Goal: Task Accomplishment & Management: Manage account settings

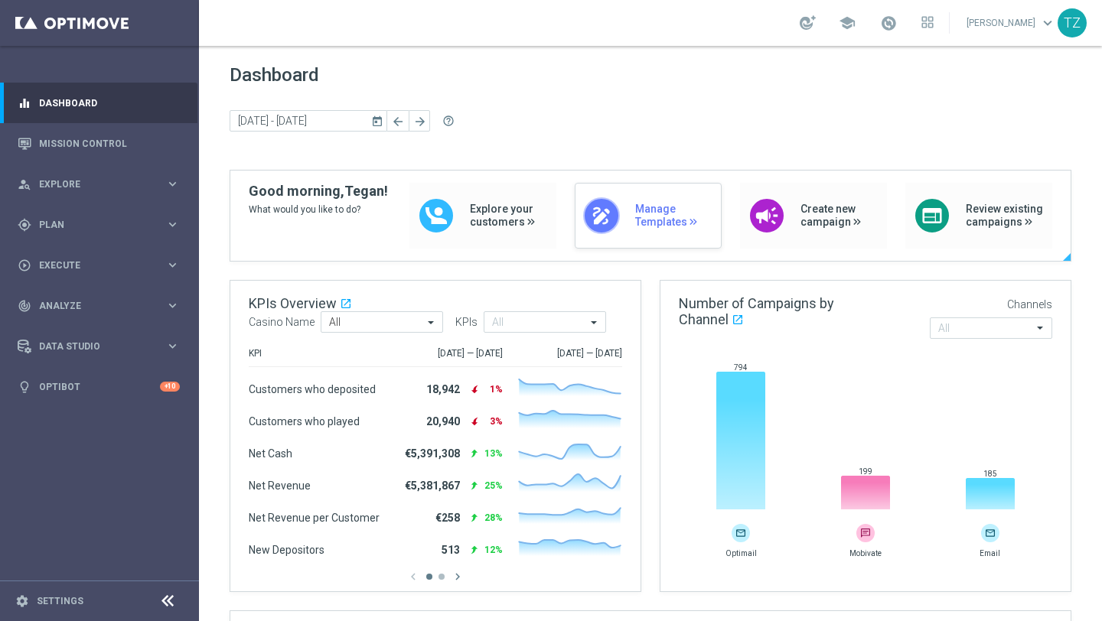
click at [662, 219] on span "Manage Templates" at bounding box center [674, 216] width 78 height 26
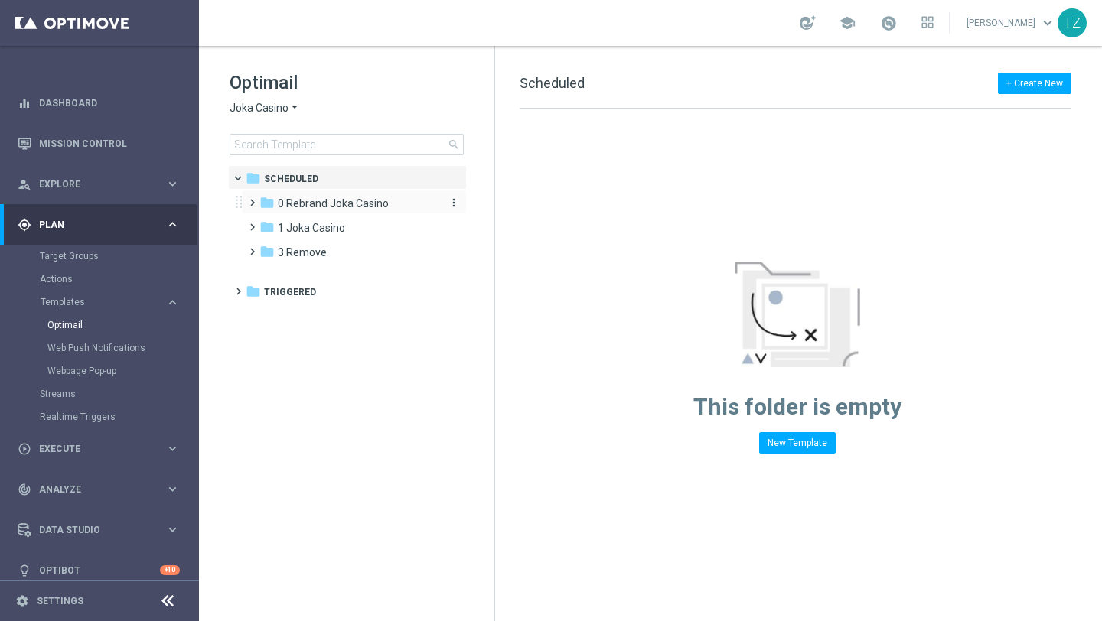
click at [330, 210] on div "folder 0 Rebrand Joka Casino" at bounding box center [347, 204] width 176 height 18
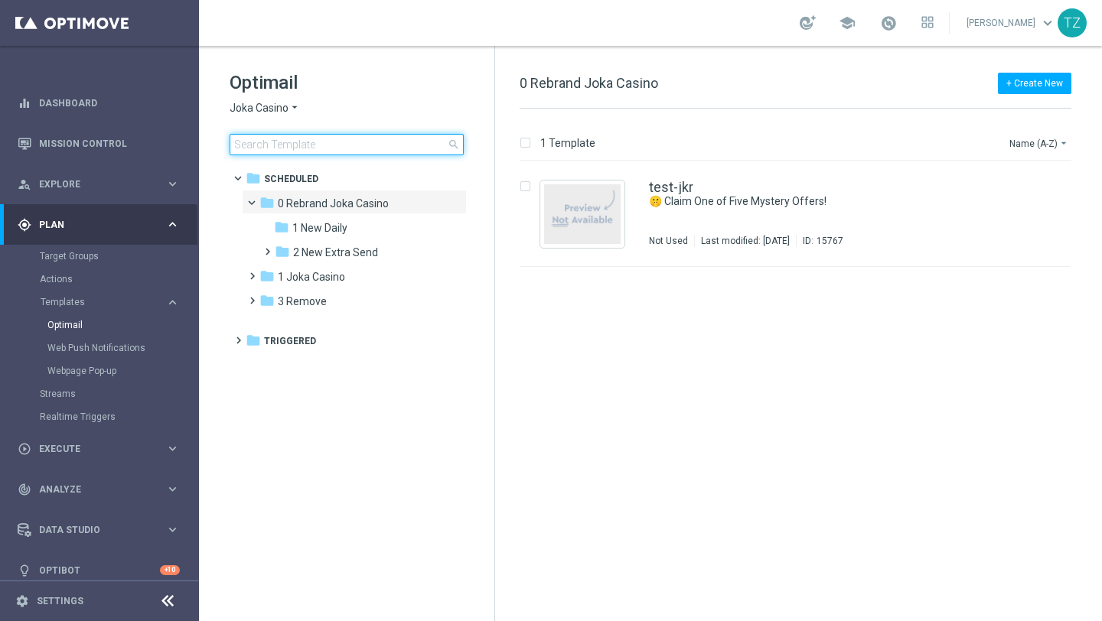
click at [328, 142] on input at bounding box center [347, 144] width 234 height 21
type input "te"
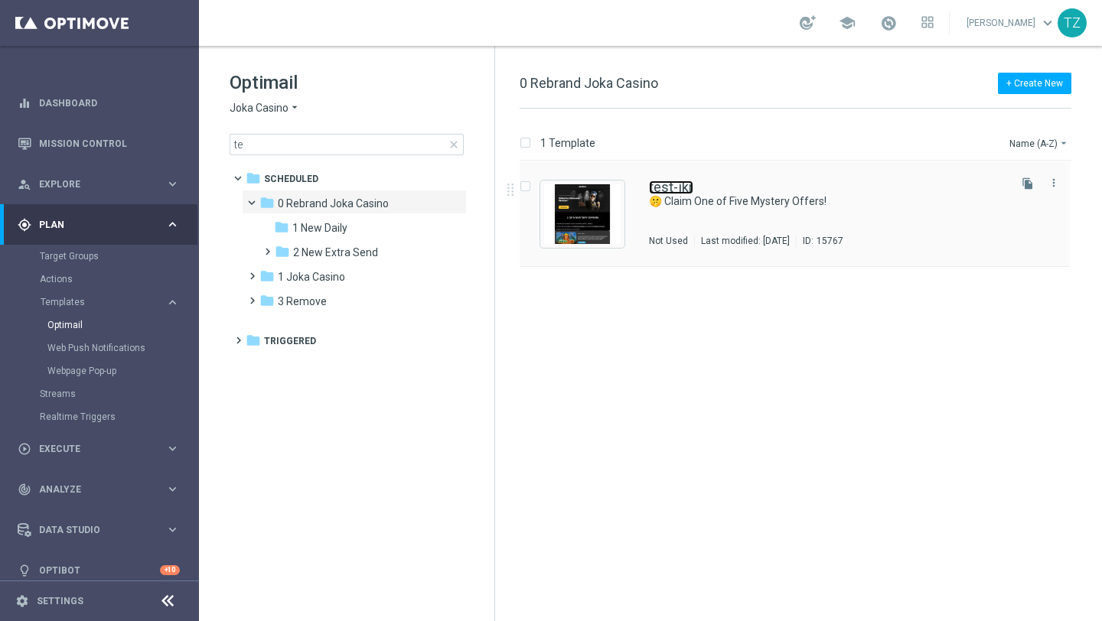
click at [684, 185] on link "test-jkr" at bounding box center [671, 188] width 44 height 14
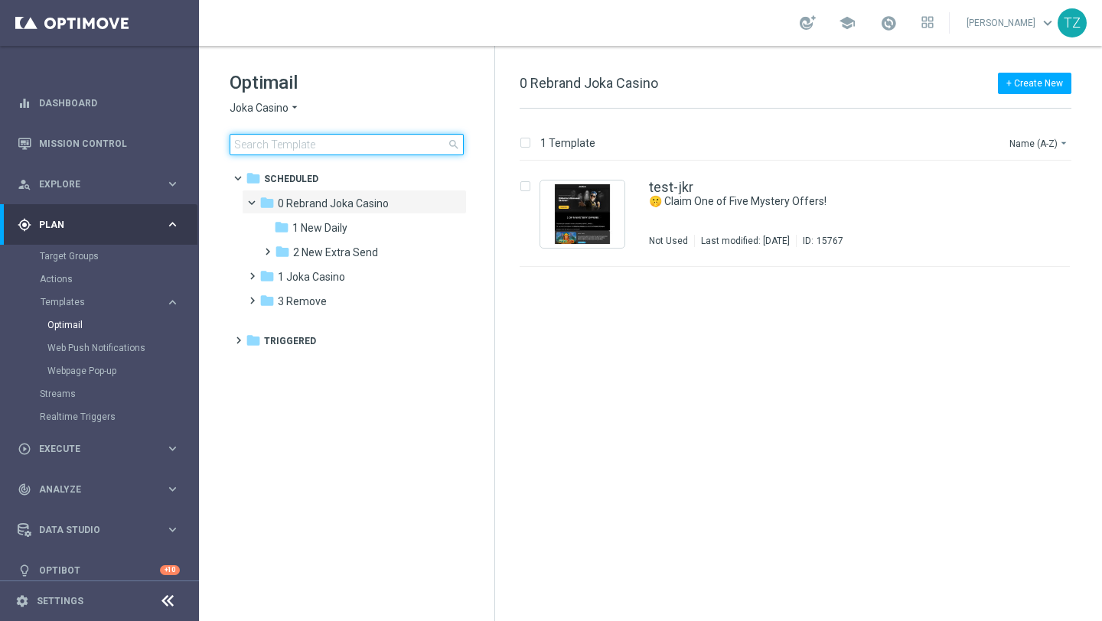
click at [318, 148] on input at bounding box center [347, 144] width 234 height 21
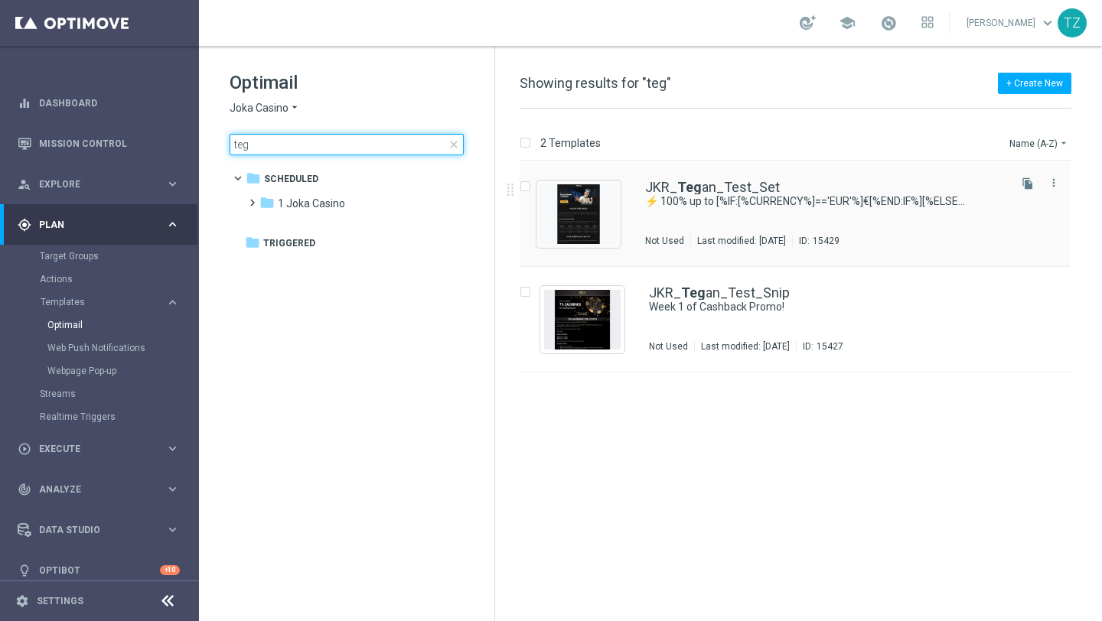
type input "teg"
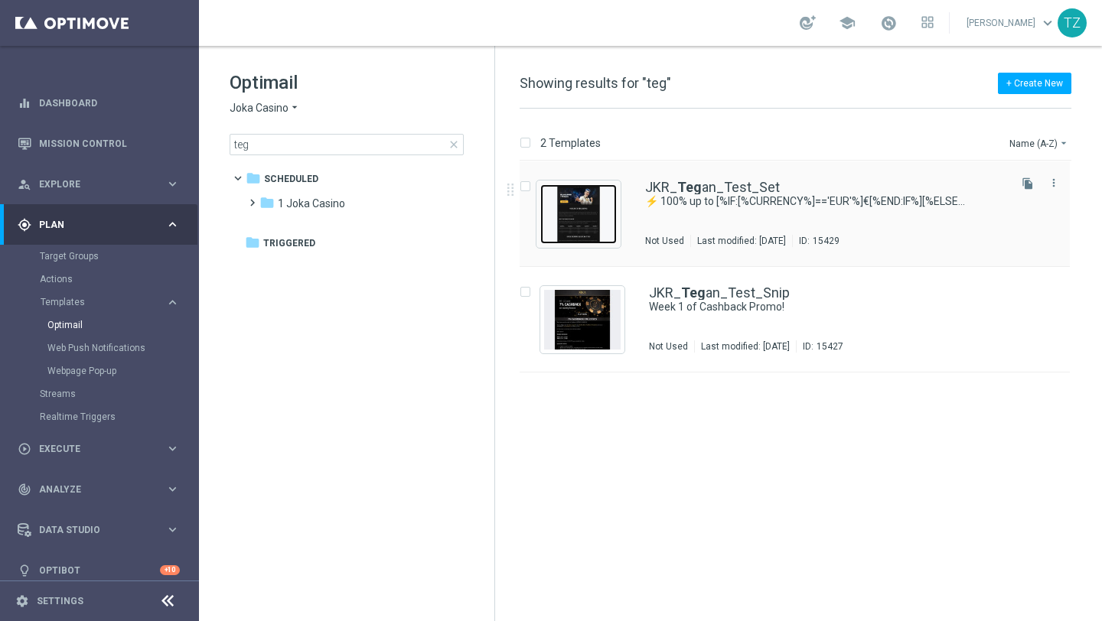
click at [588, 217] on img "Press SPACE to select this row." at bounding box center [578, 214] width 77 height 60
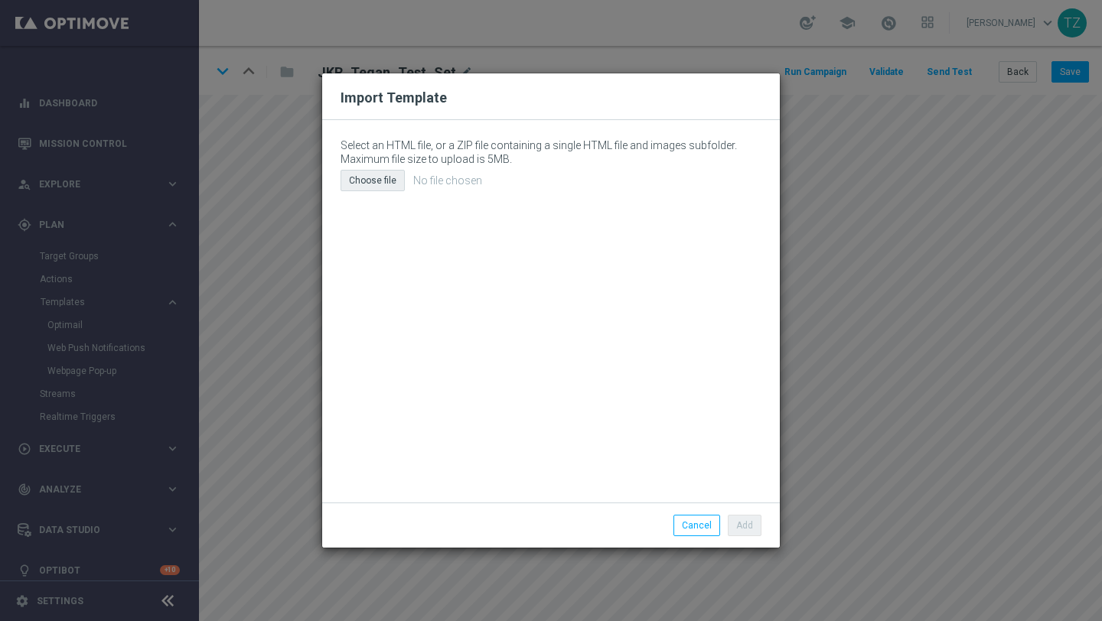
click at [373, 184] on div "Choose file" at bounding box center [373, 180] width 64 height 21
type input "C:\fakepath\email (24).html"
click at [752, 532] on button "Add" at bounding box center [745, 525] width 34 height 21
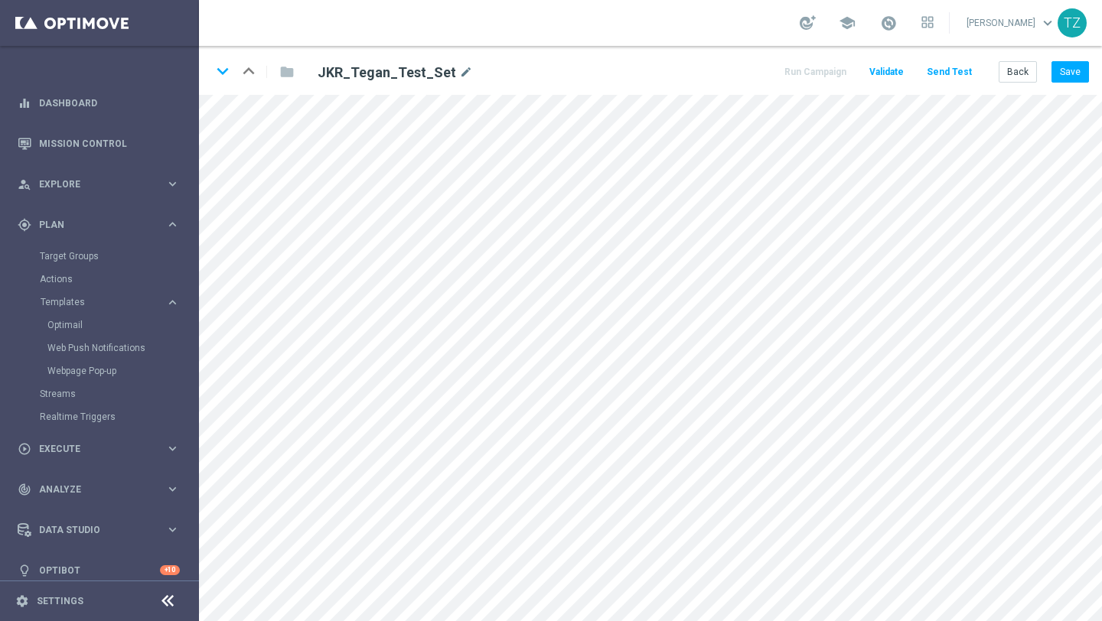
click at [950, 70] on button "Send Test" at bounding box center [949, 72] width 50 height 21
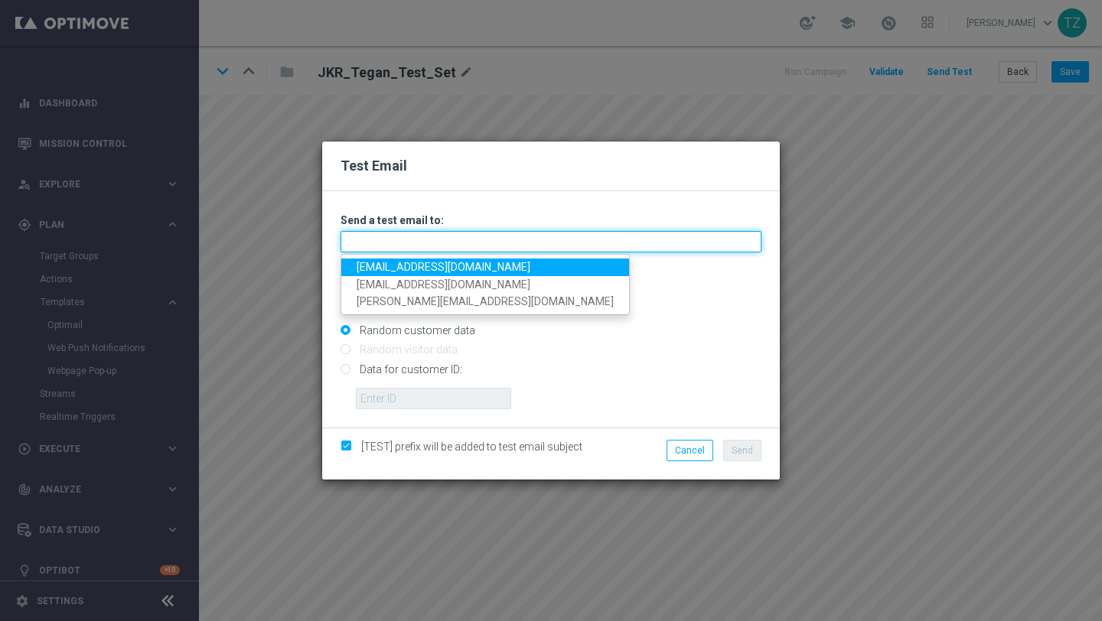
click at [429, 241] on input "text" at bounding box center [551, 241] width 421 height 21
type input "tegan@goldmedialab.com,zwarttegan@gmail.com"
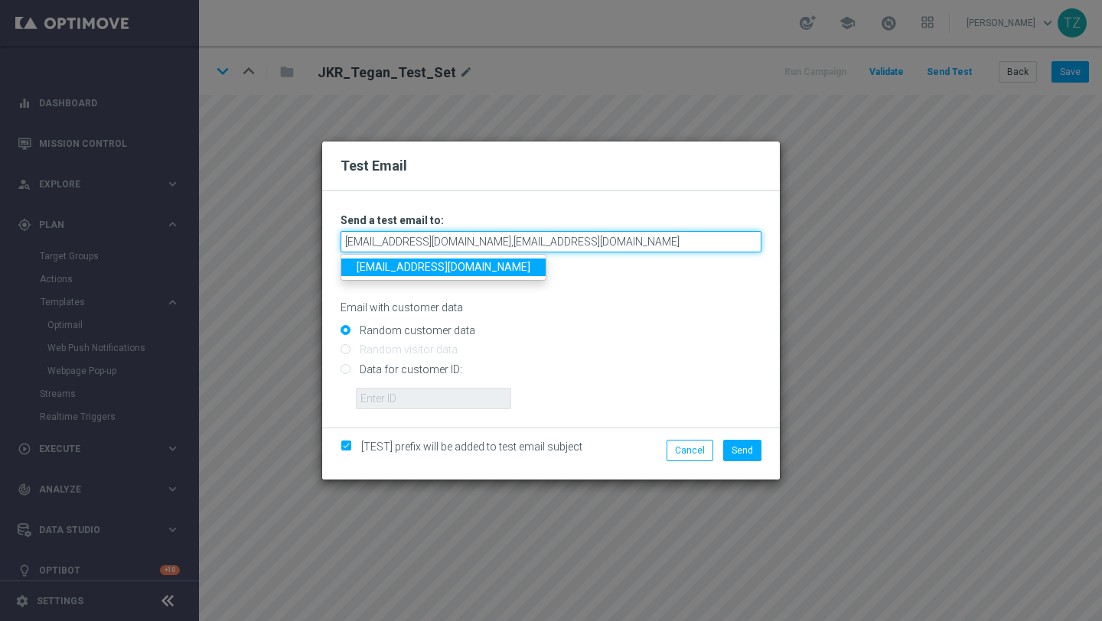
click at [609, 239] on input "tegan@goldmedialab.com,zwarttegan@gmail.com" at bounding box center [551, 241] width 421 height 21
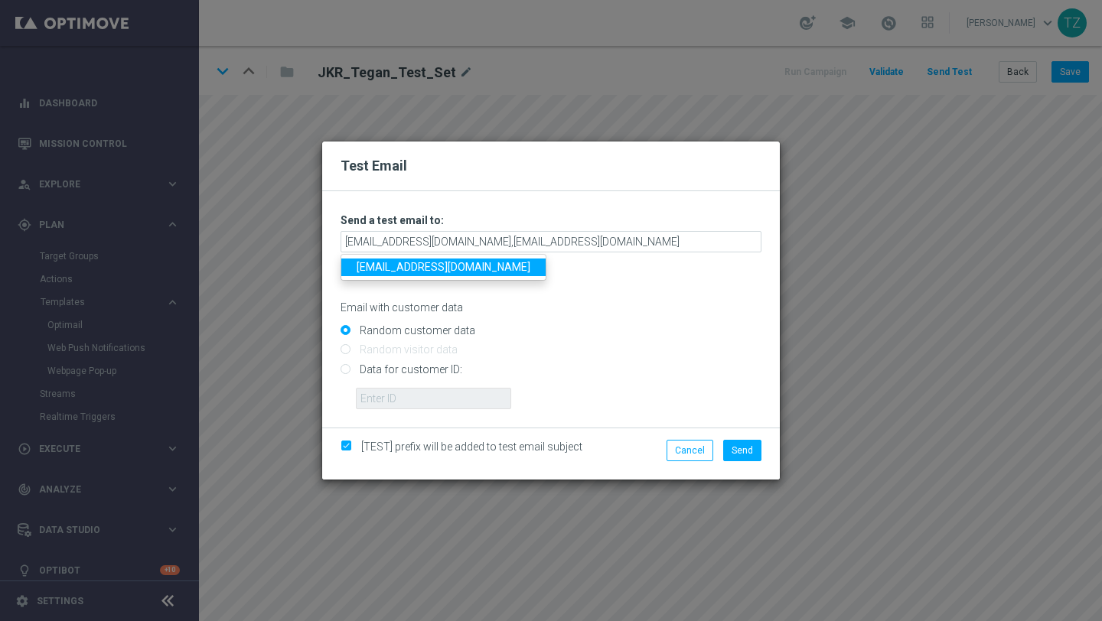
click at [435, 272] on link "zwarttegan@gmail.com" at bounding box center [443, 268] width 204 height 18
click at [747, 452] on span "Send" at bounding box center [742, 450] width 21 height 11
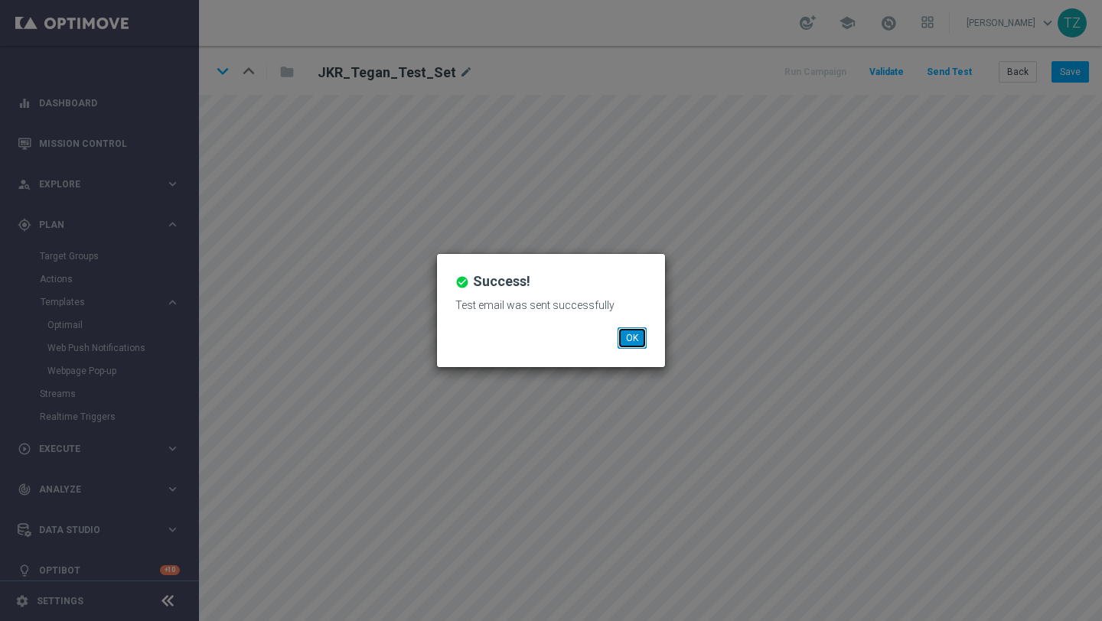
click at [632, 337] on button "OK" at bounding box center [632, 338] width 29 height 21
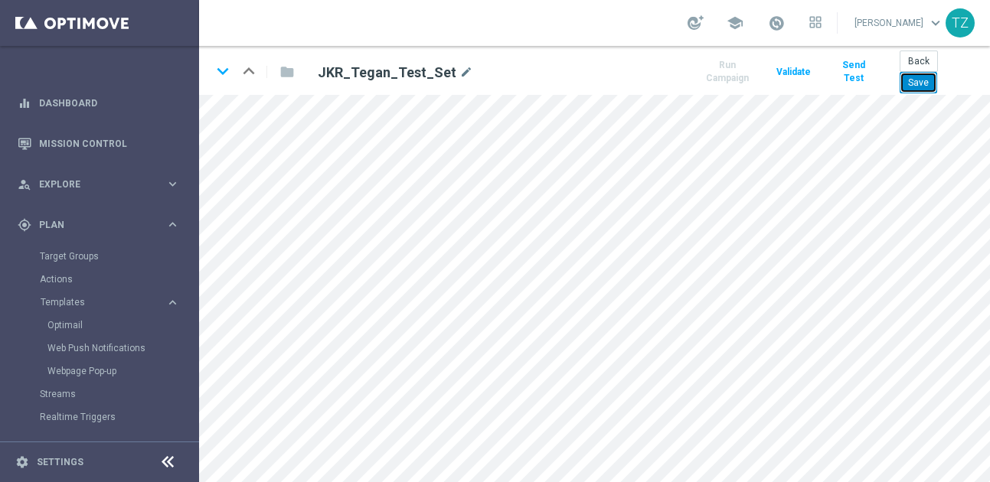
click at [927, 82] on button "Save" at bounding box center [917, 82] width 37 height 21
